Goal: Check status

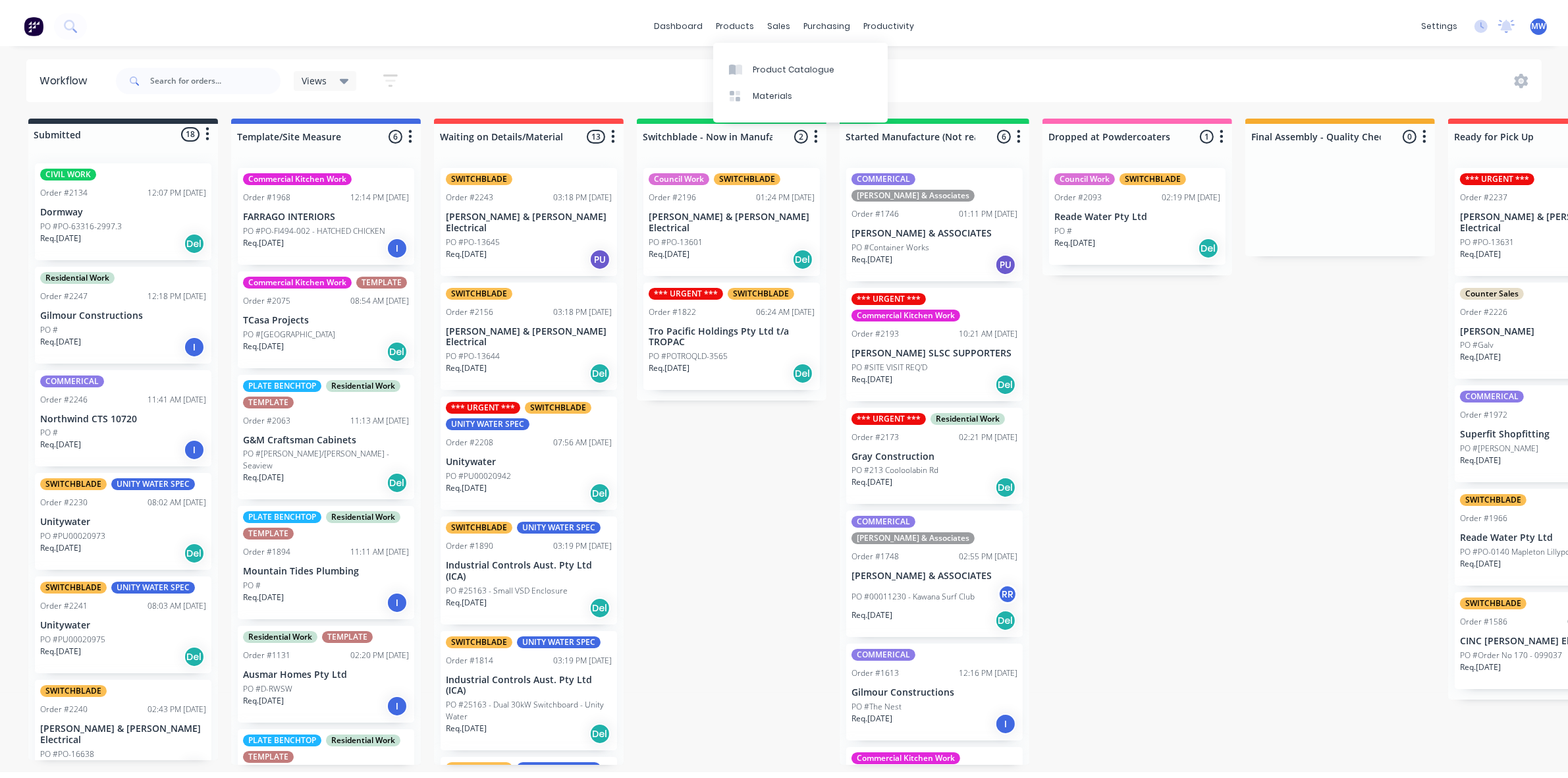
scroll to position [80, 0]
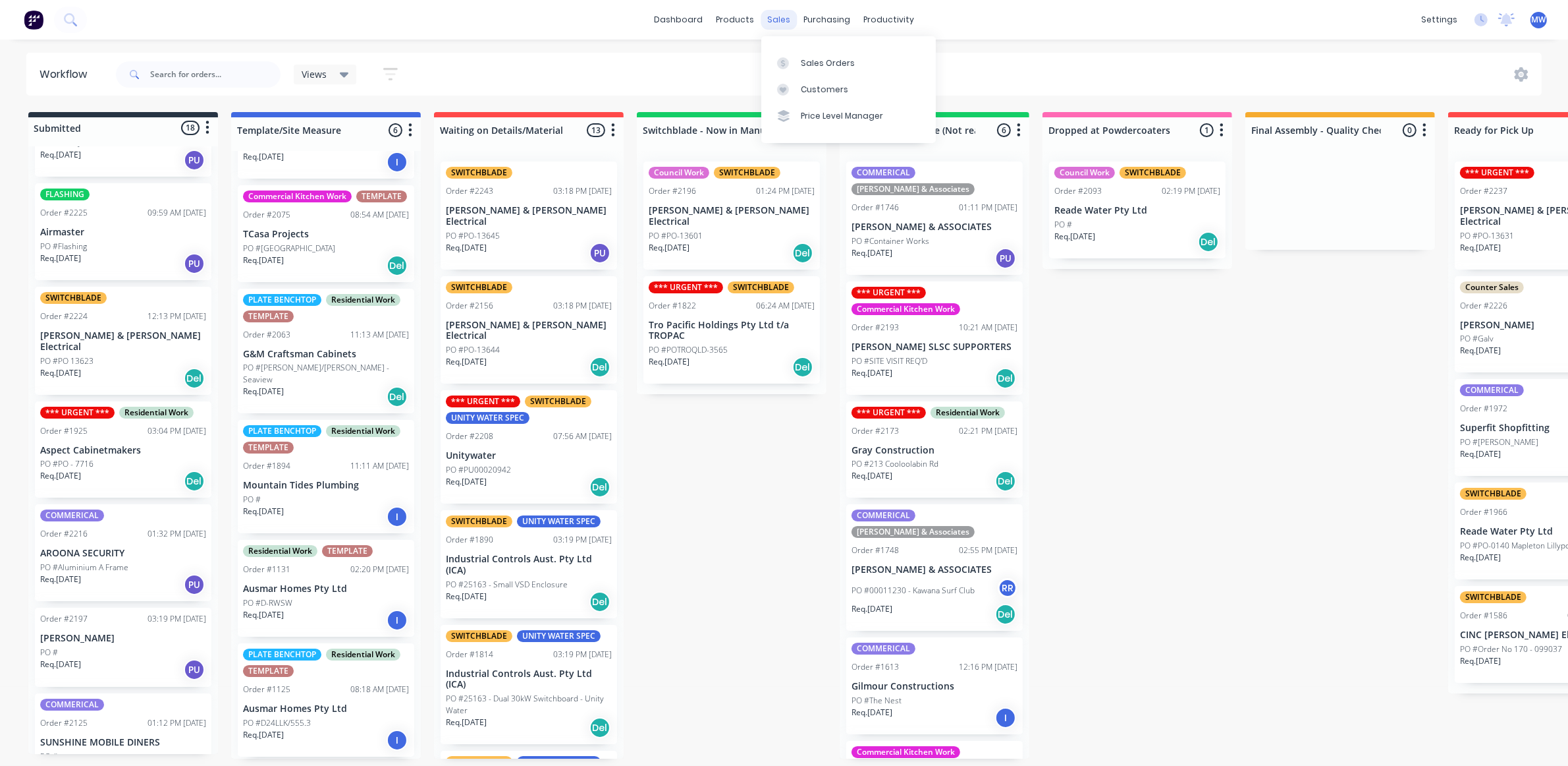
click at [779, 24] on div "sales" at bounding box center [779, 20] width 36 height 20
click at [816, 60] on div "Sales Orders" at bounding box center [827, 63] width 54 height 12
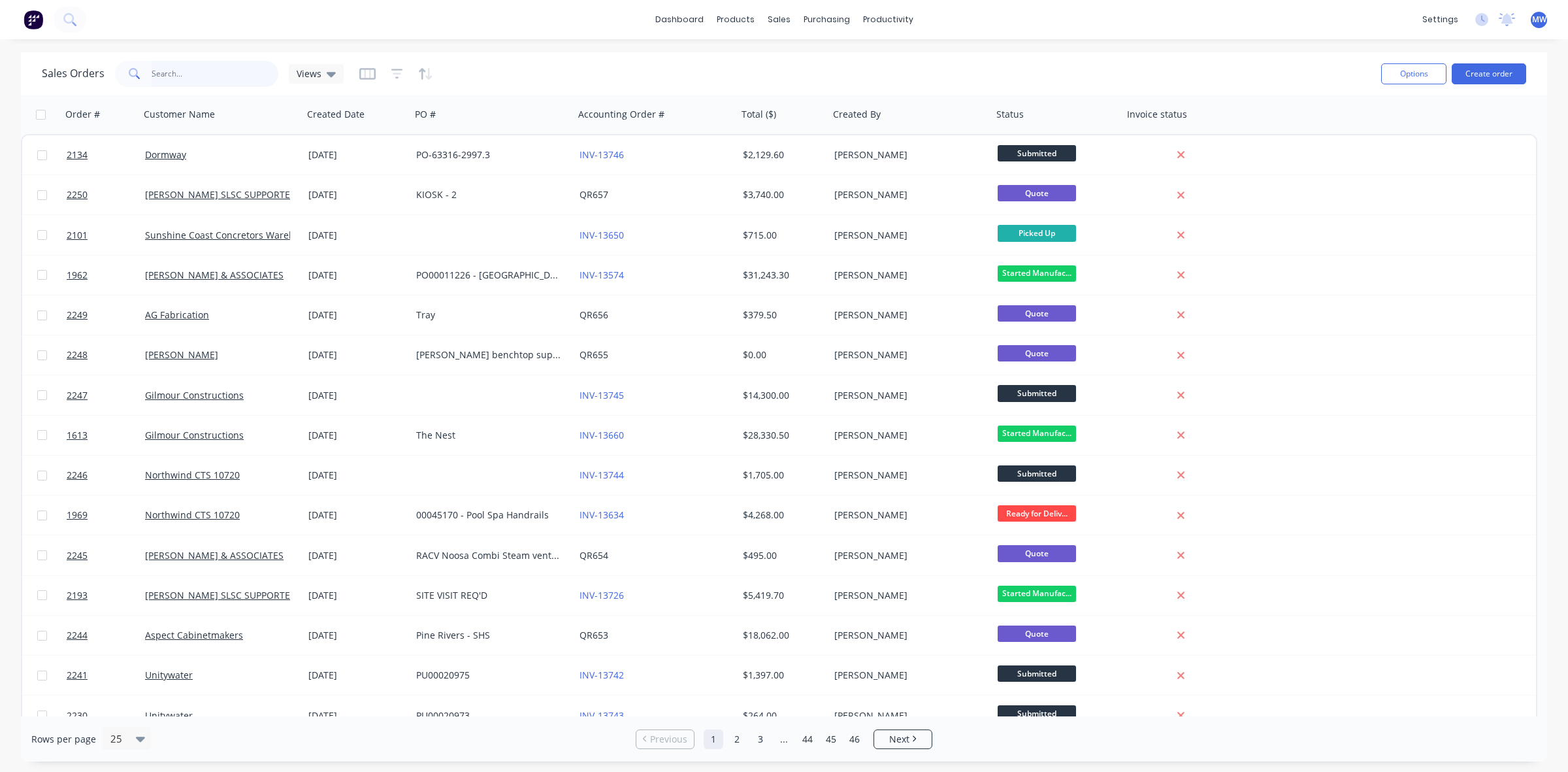
click at [203, 74] on input "text" at bounding box center [215, 74] width 127 height 26
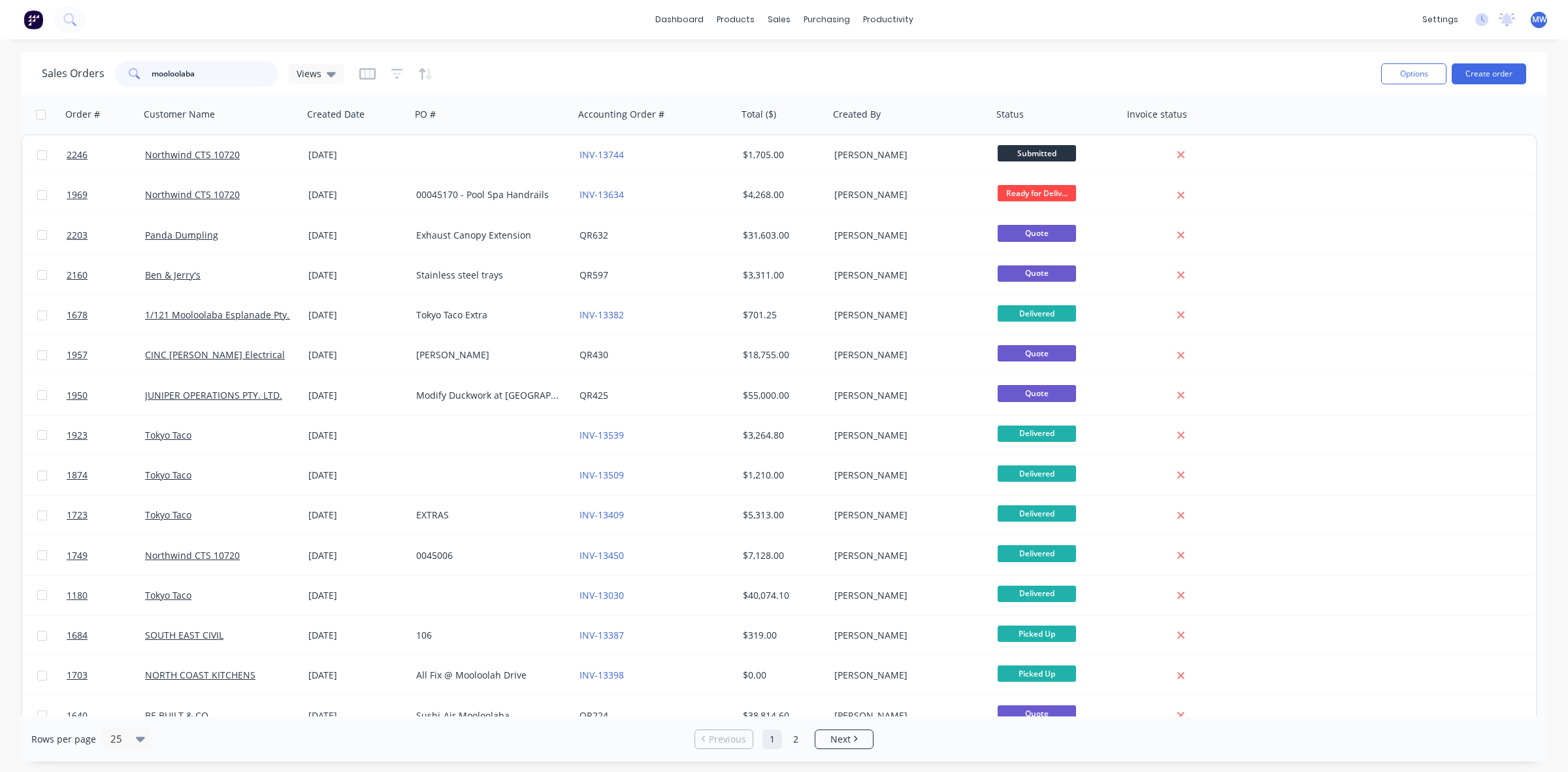
type input "mooloolaba"
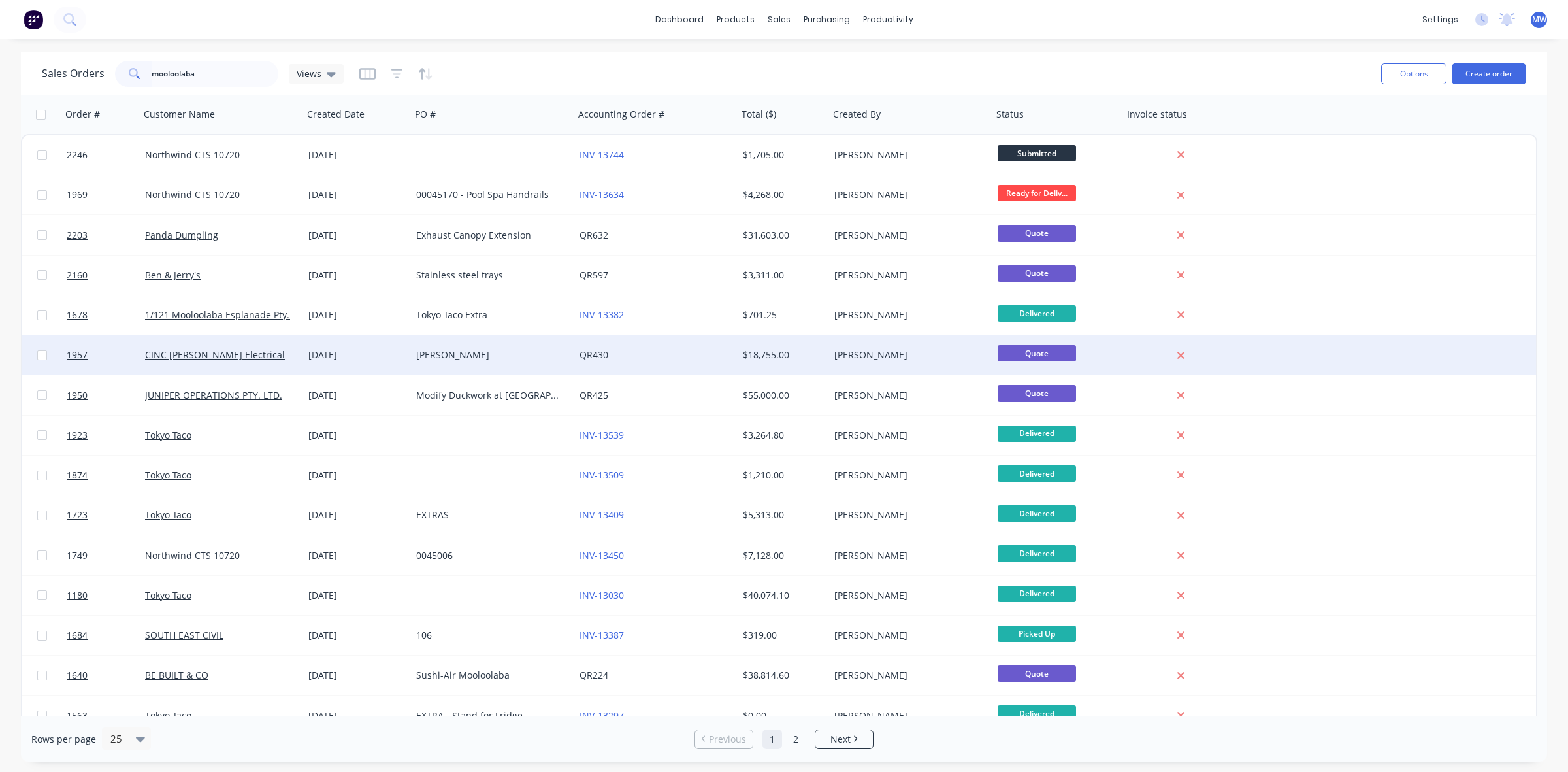
click at [350, 356] on div "[DATE]" at bounding box center [357, 355] width 97 height 13
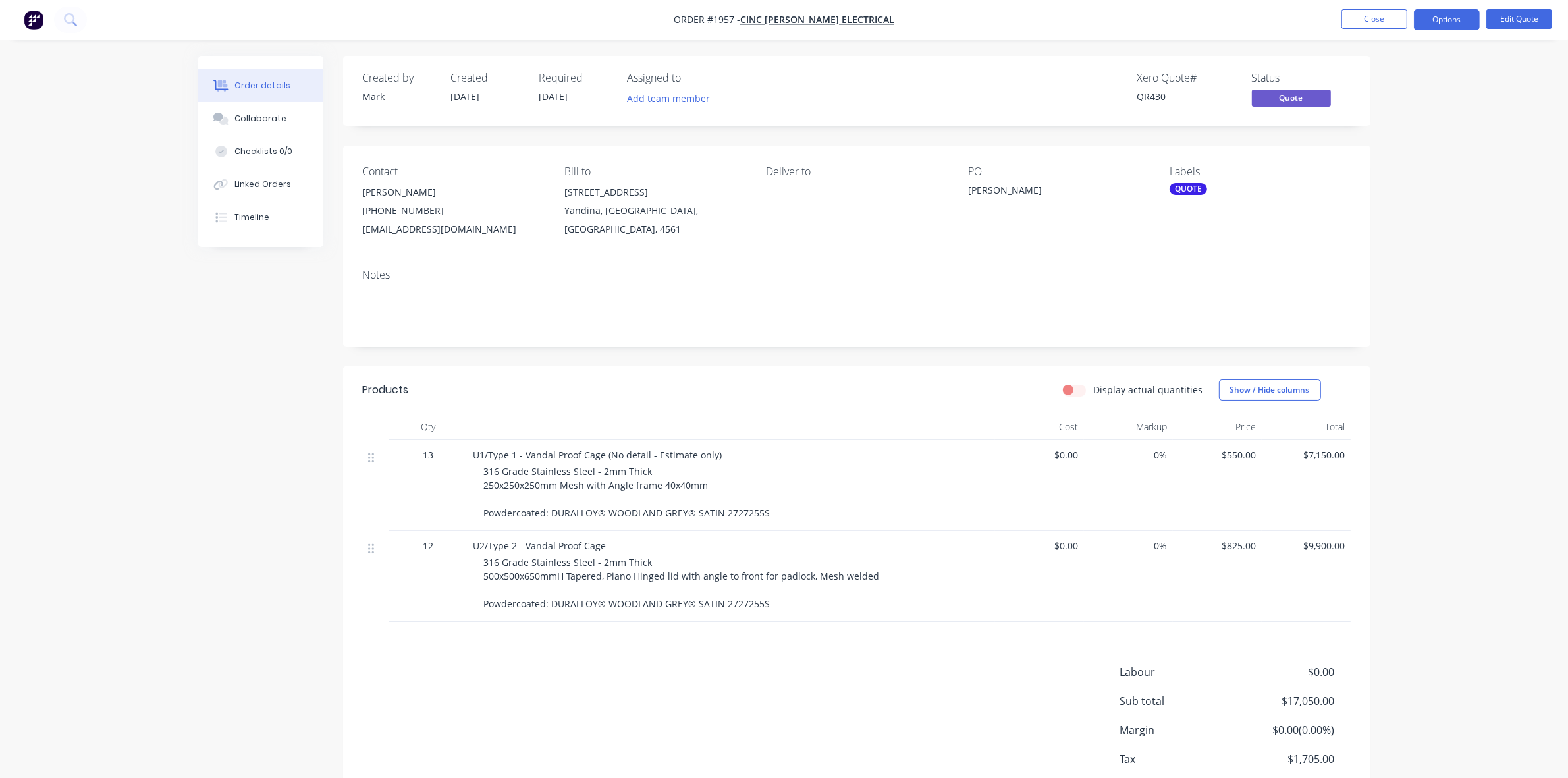
click at [1503, 419] on div "Order details Collaborate Checklists 0/0 Linked Orders Timeline Order details C…" at bounding box center [784, 428] width 1568 height 856
click at [1472, 403] on div "Order details Collaborate Checklists 0/0 Linked Orders Timeline Order details C…" at bounding box center [784, 428] width 1568 height 856
click at [167, 474] on div "Order details Collaborate Checklists 0/0 Linked Orders Timeline Order details C…" at bounding box center [784, 428] width 1568 height 856
click at [221, 411] on div "Created by [PERSON_NAME] Created [DATE] Required [DATE] Assigned to Add team me…" at bounding box center [784, 455] width 1172 height 800
click at [1464, 386] on div "Order details Collaborate Checklists 0/0 Linked Orders Timeline Order details C…" at bounding box center [784, 428] width 1568 height 856
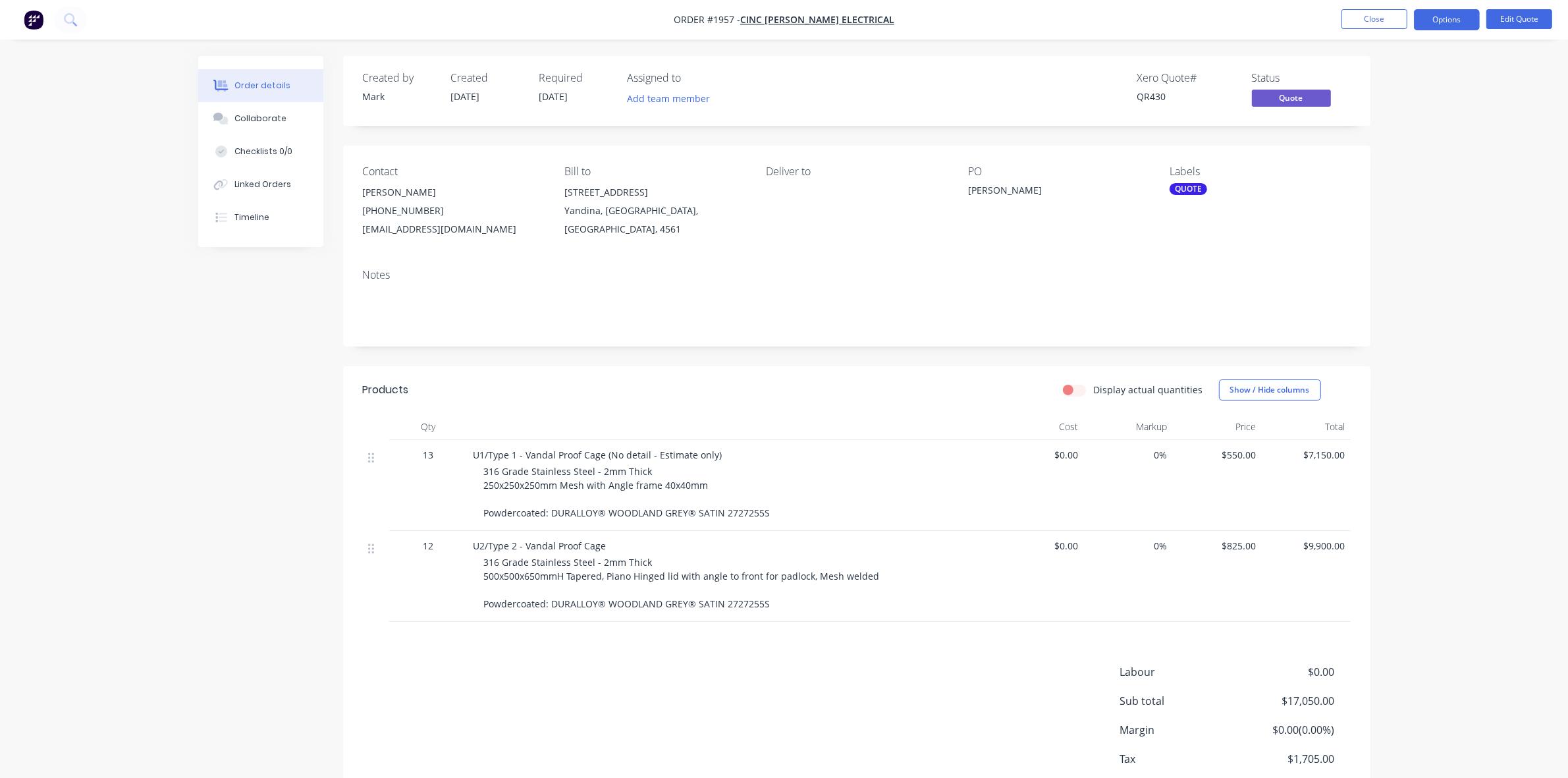
click at [126, 425] on div "Order details Collaborate Checklists 0/0 Linked Orders Timeline Order details C…" at bounding box center [784, 428] width 1568 height 856
click at [270, 122] on div "Collaborate" at bounding box center [260, 118] width 52 height 12
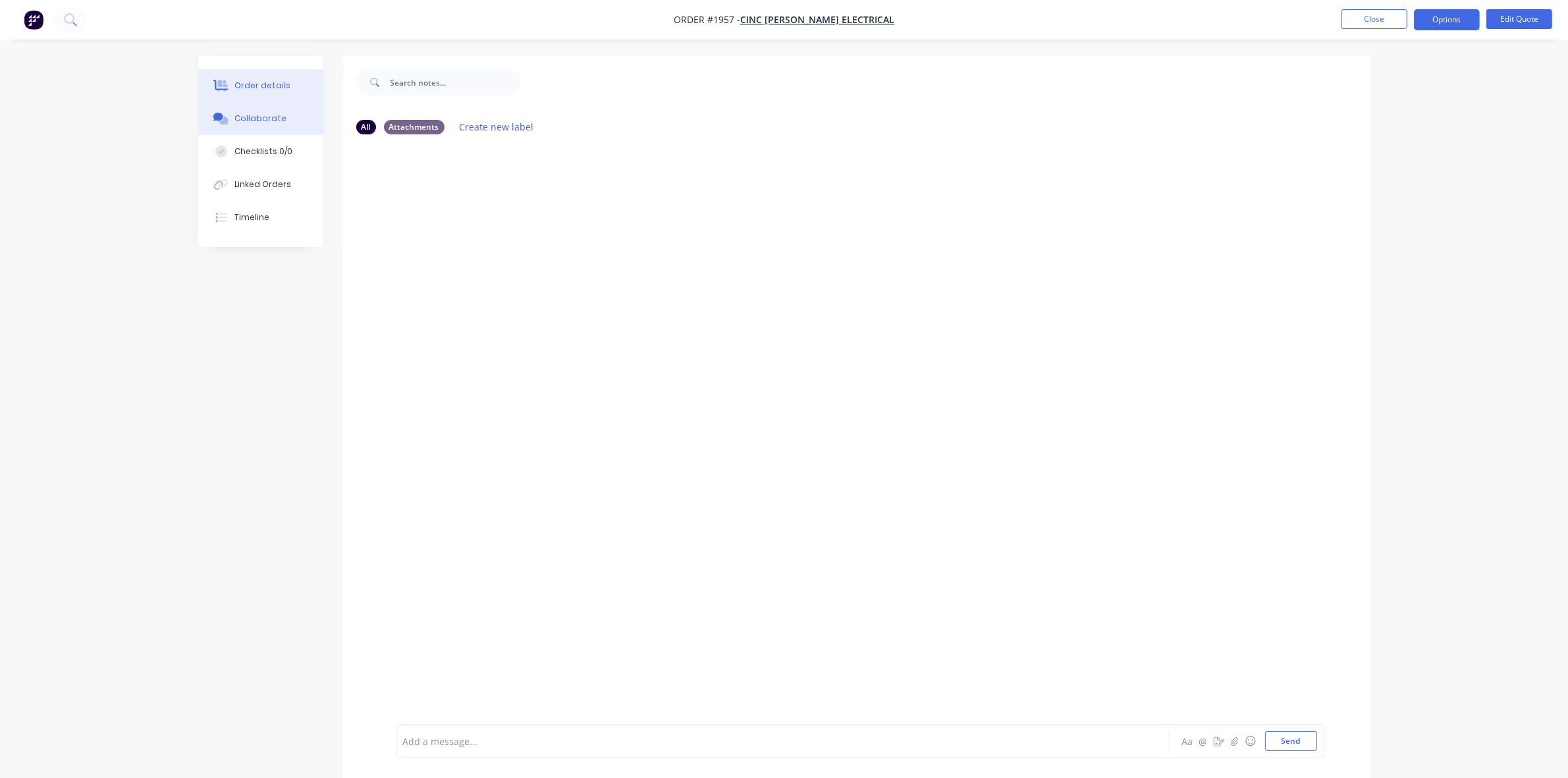
click at [252, 96] on button "Order details" at bounding box center [261, 85] width 125 height 33
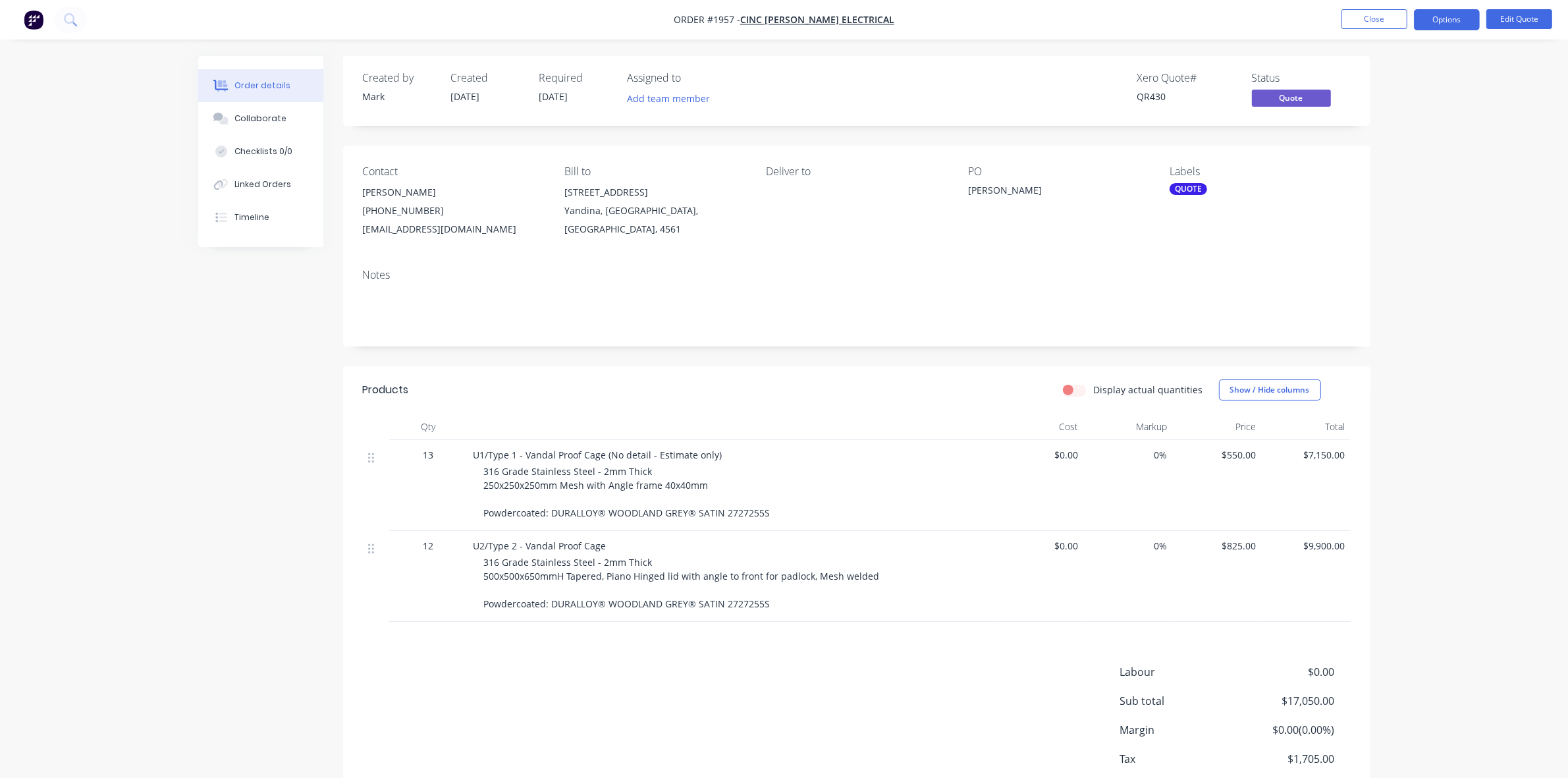
click at [1418, 432] on div "Order details Collaborate Checklists 0/0 Linked Orders Timeline Order details C…" at bounding box center [784, 428] width 1568 height 856
click at [1419, 432] on div "Order details Collaborate Checklists 0/0 Linked Orders Timeline Order details C…" at bounding box center [784, 428] width 1568 height 856
click at [1418, 221] on div "Order details Collaborate Checklists 0/0 Linked Orders Timeline Order details C…" at bounding box center [784, 428] width 1568 height 856
click at [1490, 244] on div "Order details Collaborate Checklists 0/0 Linked Orders Timeline Order details C…" at bounding box center [784, 428] width 1568 height 856
click at [1425, 64] on div "Order details Collaborate Checklists 0/0 Linked Orders Timeline Order details C…" at bounding box center [784, 428] width 1568 height 856
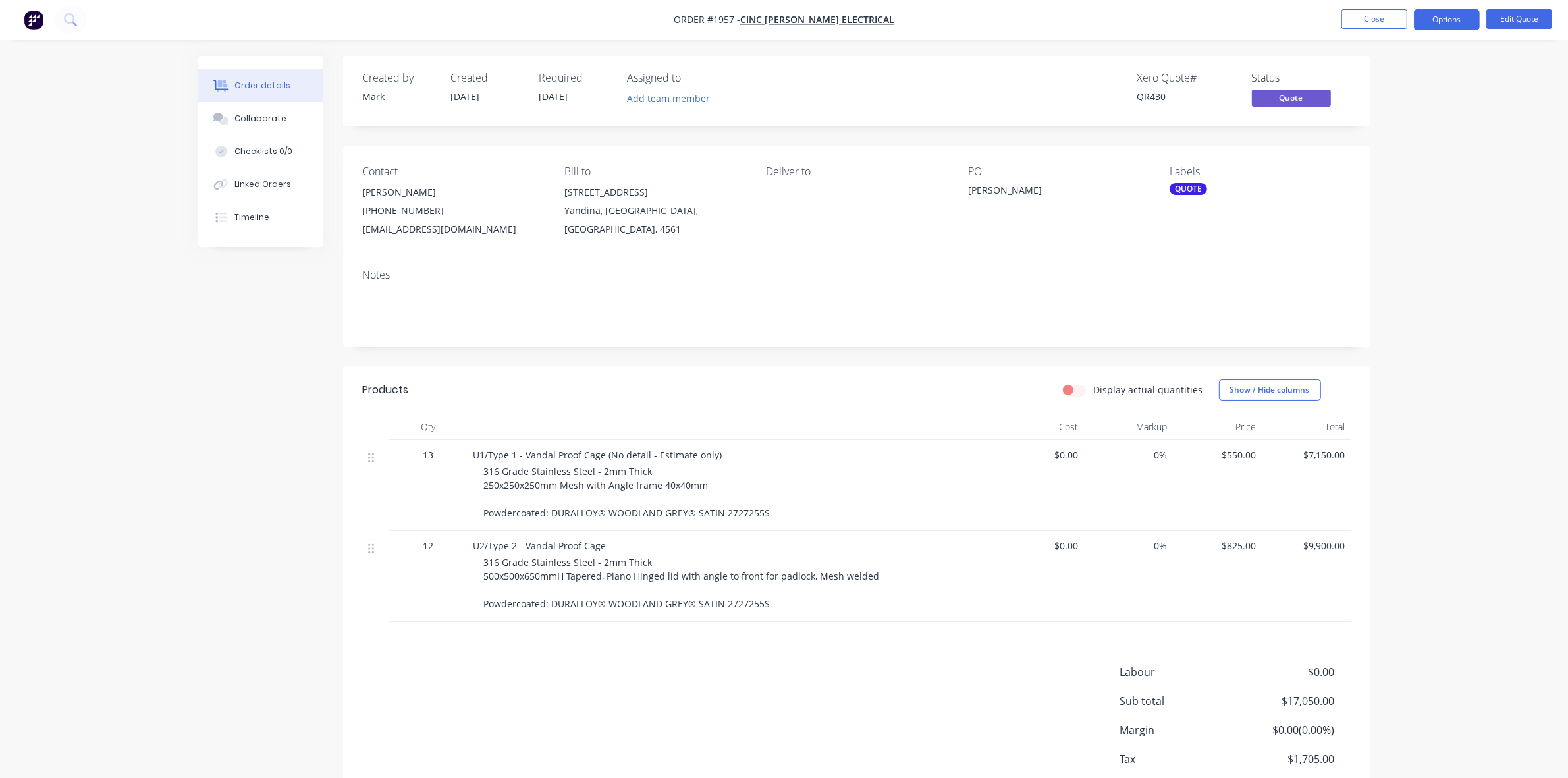
click at [1501, 179] on div "Order details Collaborate Checklists 0/0 Linked Orders Timeline Order details C…" at bounding box center [784, 428] width 1568 height 856
